Goal: Communication & Community: Share content

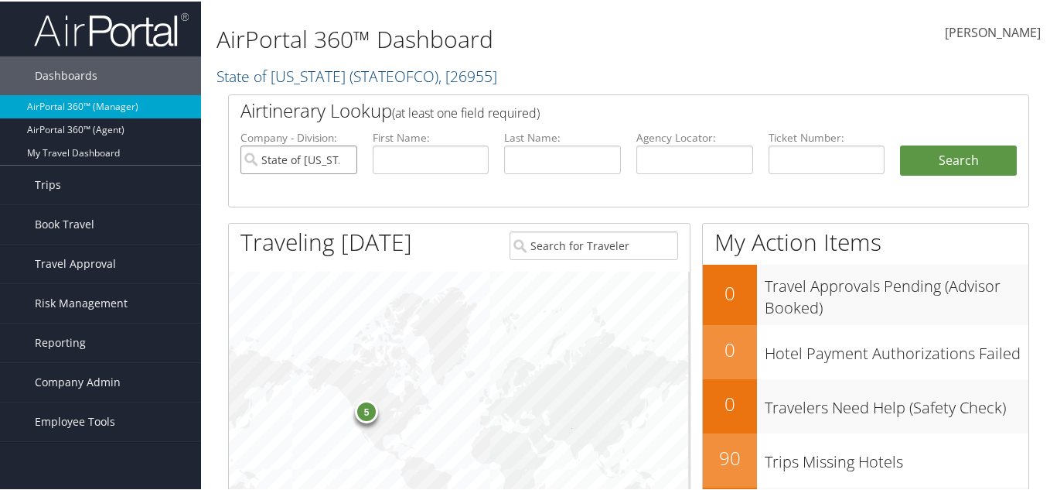
click at [310, 154] on input "State of [US_STATE]" at bounding box center [299, 158] width 117 height 29
click at [702, 166] on input "text" at bounding box center [695, 158] width 117 height 29
paste input "D826R6"
type input "D826R6"
click at [900, 144] on button "Search" at bounding box center [958, 159] width 117 height 31
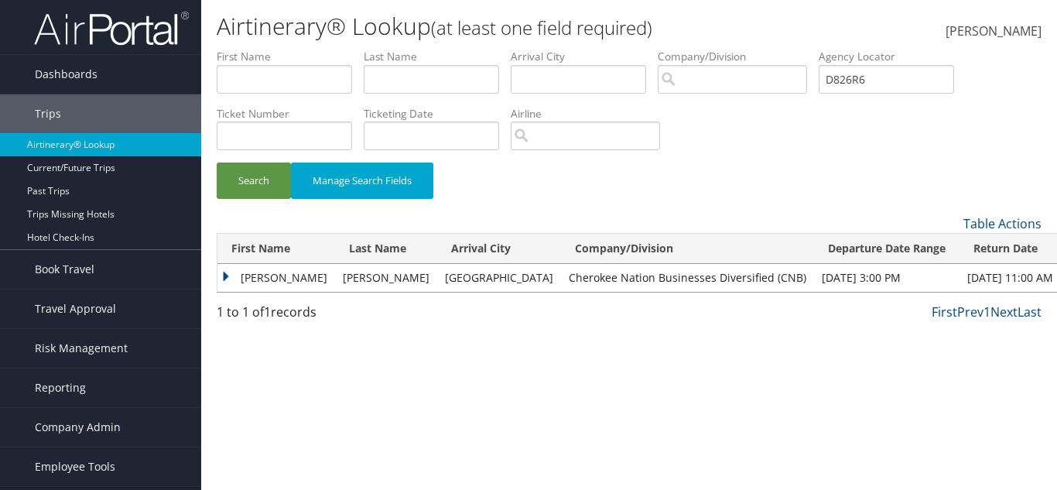
drag, startPoint x: 229, startPoint y: 274, endPoint x: 237, endPoint y: 287, distance: 15.3
click at [230, 280] on td "RONALD" at bounding box center [276, 278] width 118 height 28
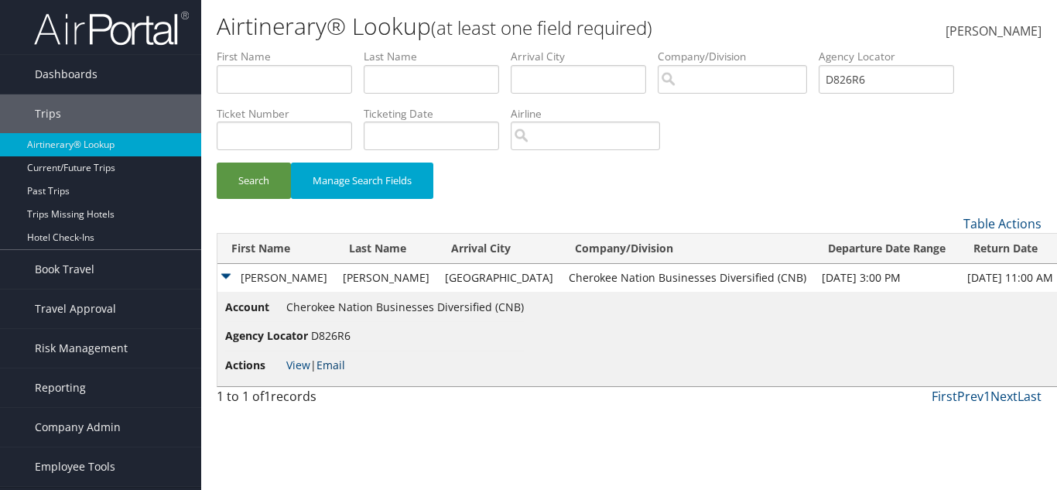
click at [324, 361] on link "Email" at bounding box center [330, 364] width 29 height 15
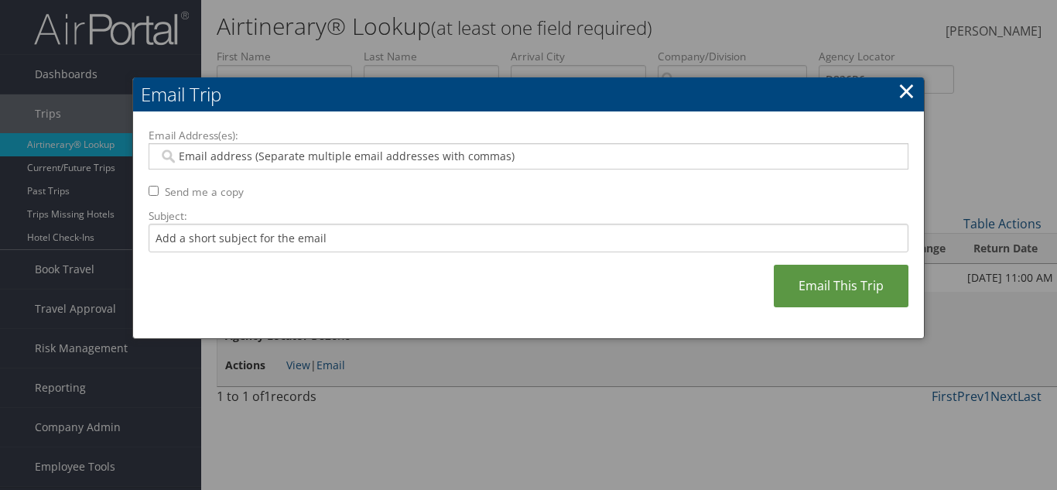
click at [897, 90] on link "×" at bounding box center [906, 90] width 18 height 31
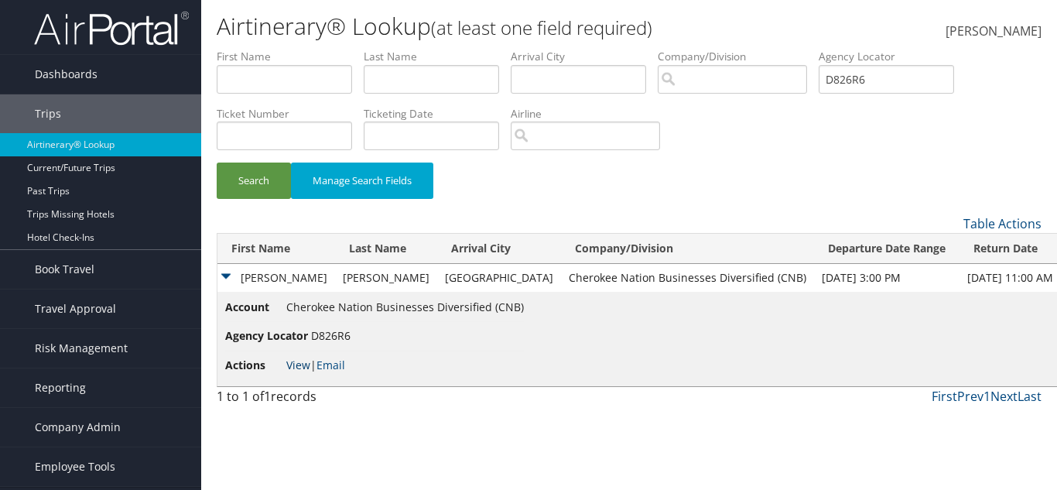
click at [287, 362] on link "View" at bounding box center [298, 364] width 24 height 15
drag, startPoint x: 515, startPoint y: 271, endPoint x: 743, endPoint y: 278, distance: 227.5
click at [743, 278] on td "Cherokee Nation Businesses Diversified (CNB)" at bounding box center [687, 278] width 253 height 28
copy td "Cherokee Nation Businesses Diversified (CNB)"
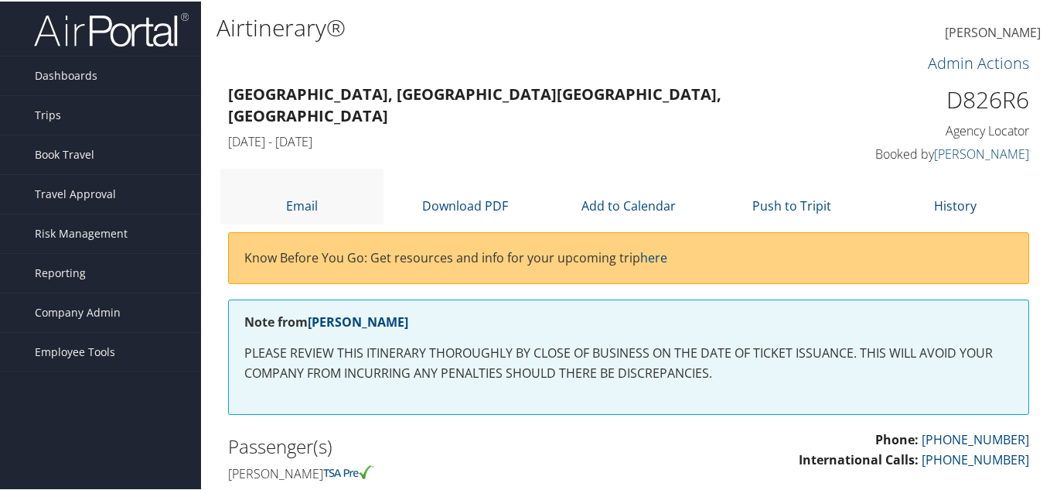
click at [326, 201] on li "Email" at bounding box center [301, 194] width 163 height 55
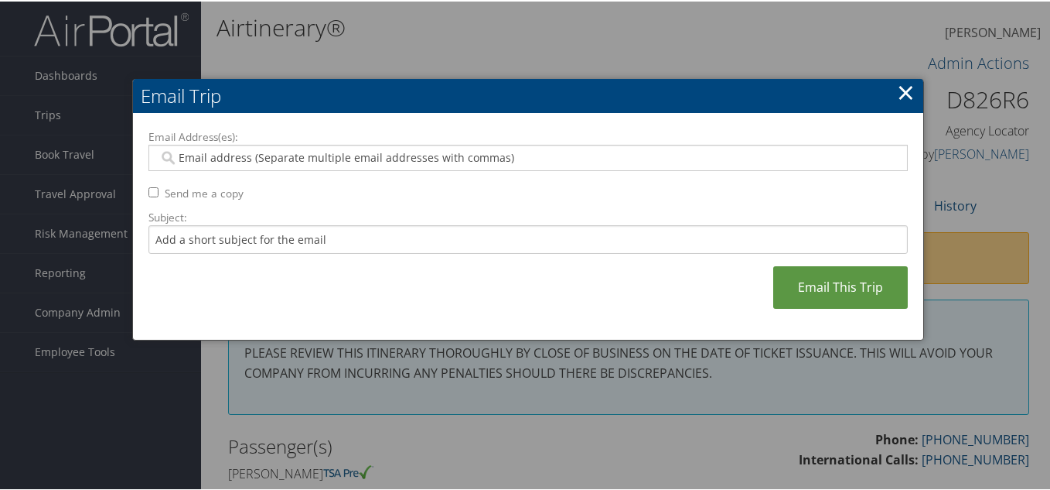
click at [256, 158] on input "Email Address(es):" at bounding box center [528, 156] width 739 height 15
paste input "RMARCHE12@COMCAST.NET"
type input "RMARCHE12@COMCAST.NET"
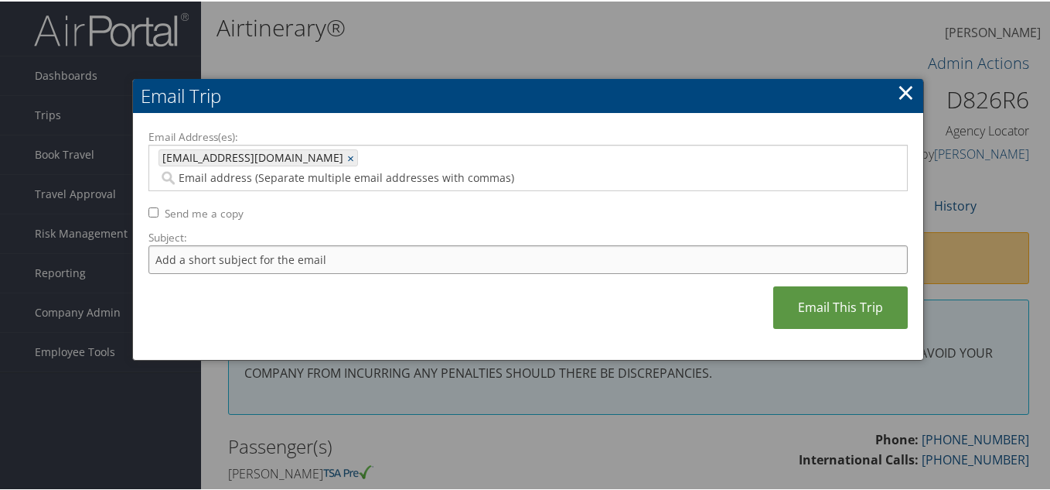
click at [250, 244] on input "Subject:" at bounding box center [529, 258] width 760 height 29
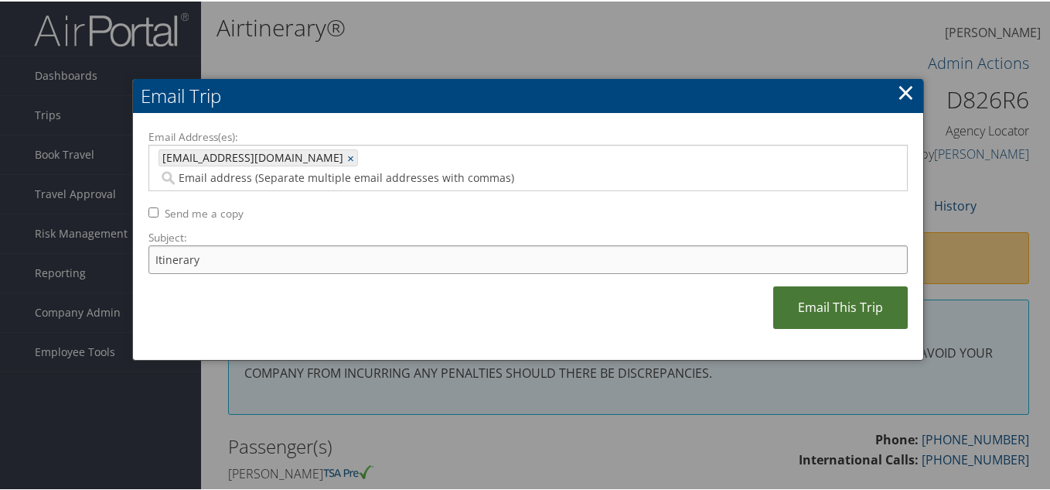
type input "Itinerary"
drag, startPoint x: 797, startPoint y: 292, endPoint x: 774, endPoint y: 279, distance: 25.6
click at [796, 292] on link "Email This Trip" at bounding box center [840, 306] width 135 height 43
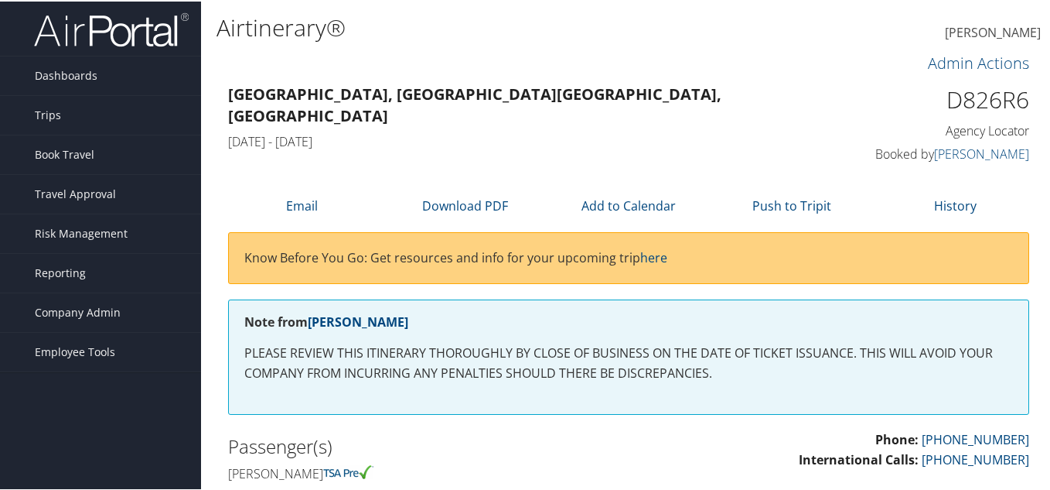
click at [965, 97] on h1 "D826R6" at bounding box center [938, 98] width 183 height 32
copy h1 "D826R6"
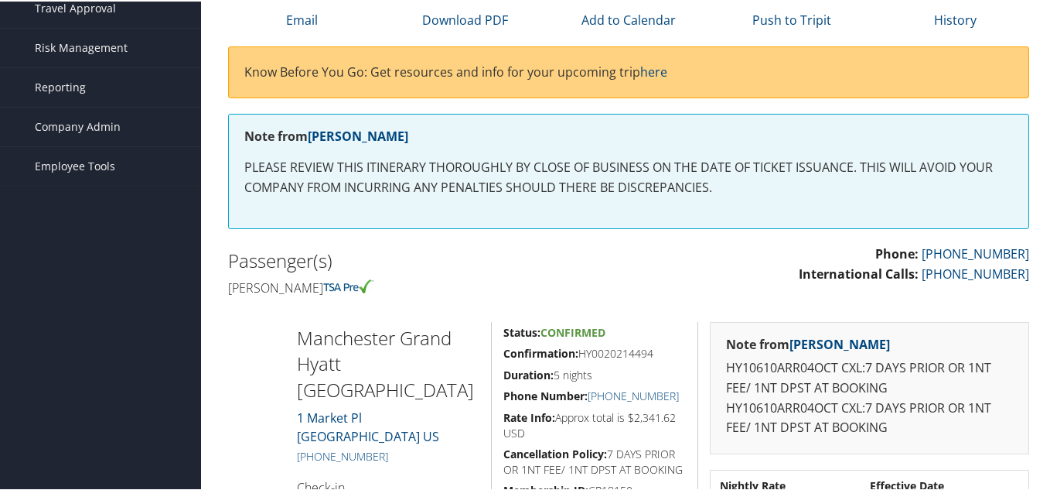
scroll to position [232, 0]
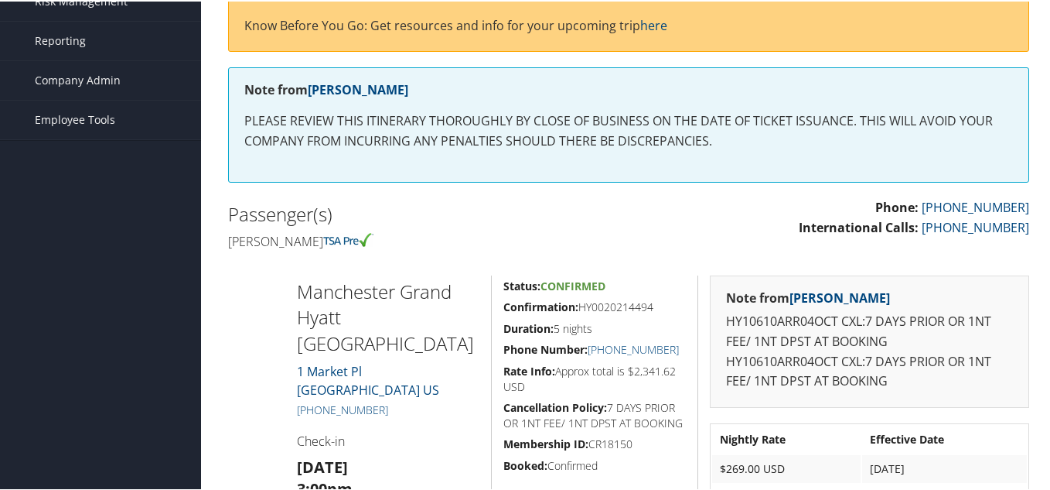
drag, startPoint x: 384, startPoint y: 237, endPoint x: 234, endPoint y: 244, distance: 150.2
click at [220, 248] on div "Passenger(s) Ronald Marchessault" at bounding box center [423, 225] width 412 height 58
copy h4 "Ronald Marchessault"
